Goal: Task Accomplishment & Management: Manage account settings

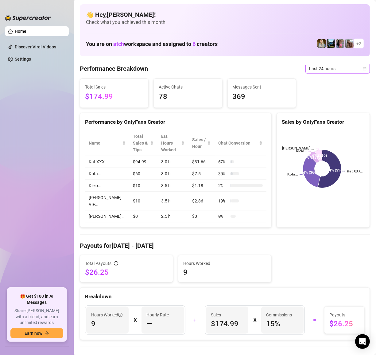
click at [327, 73] on span "Last 24 hours" at bounding box center [337, 68] width 57 height 9
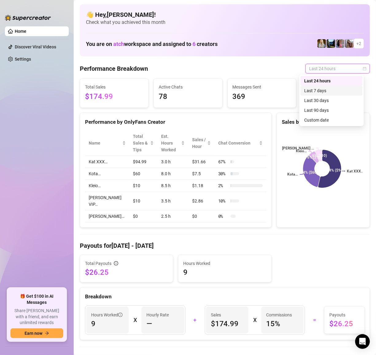
click at [328, 90] on div "Last 7 days" at bounding box center [331, 90] width 55 height 7
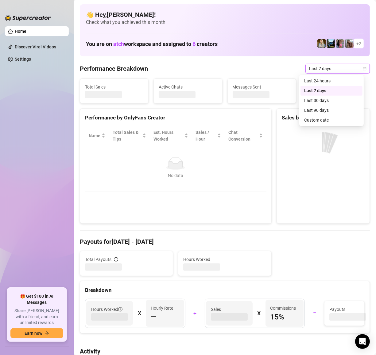
click at [333, 68] on span "Last 7 days" at bounding box center [337, 68] width 57 height 9
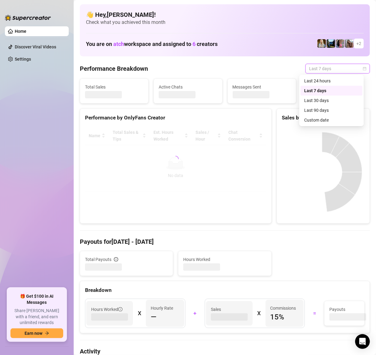
click at [329, 80] on div "Last 24 hours" at bounding box center [331, 81] width 55 height 7
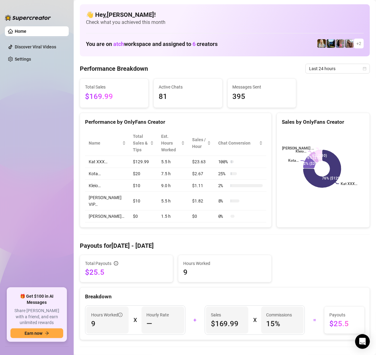
click at [30, 161] on ul "Home Discover Viral Videos Settings" at bounding box center [37, 155] width 64 height 262
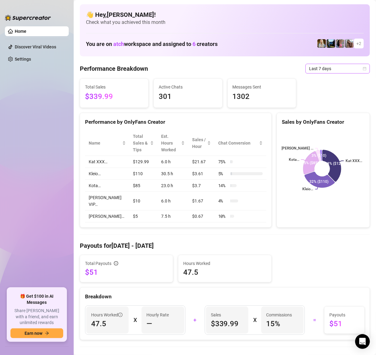
click at [317, 72] on span "Last 7 days" at bounding box center [337, 68] width 57 height 9
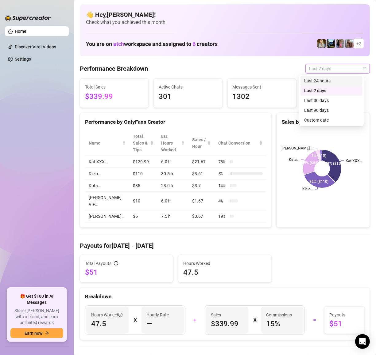
click at [317, 79] on div "Last 24 hours" at bounding box center [331, 81] width 55 height 7
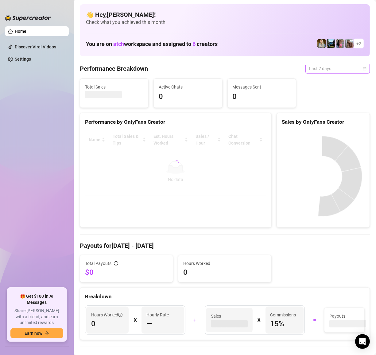
click at [309, 72] on span "Last 7 days" at bounding box center [337, 68] width 57 height 9
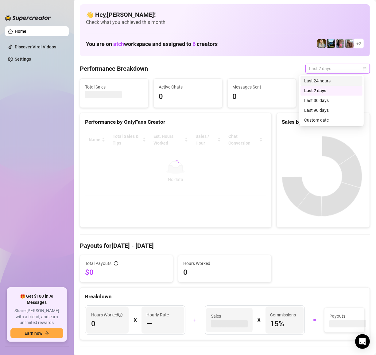
click at [309, 84] on div "Last 24 hours" at bounding box center [331, 81] width 55 height 7
